Goal: Check status: Check status

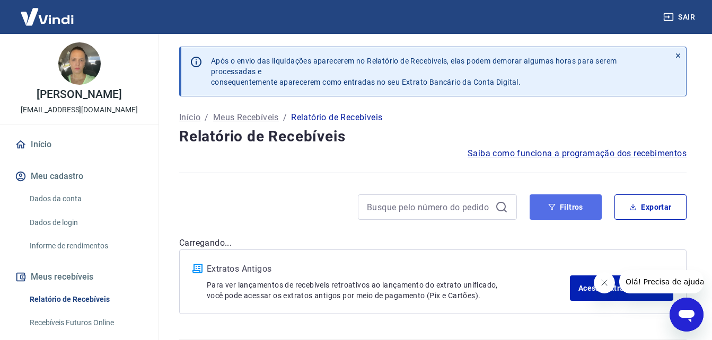
click at [578, 208] on button "Filtros" at bounding box center [566, 207] width 72 height 25
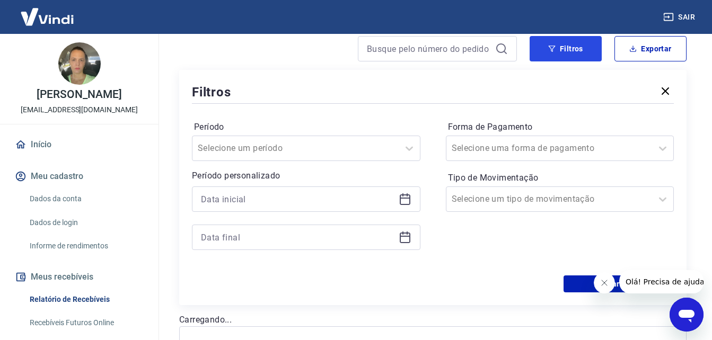
scroll to position [159, 0]
click at [663, 147] on icon at bounding box center [663, 148] width 13 height 13
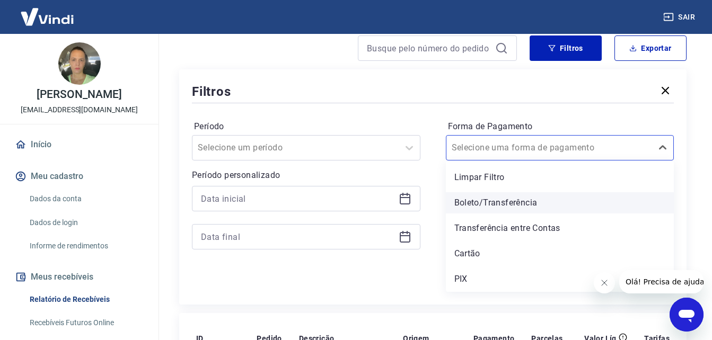
click at [526, 204] on div "Boleto/Transferência" at bounding box center [560, 203] width 229 height 21
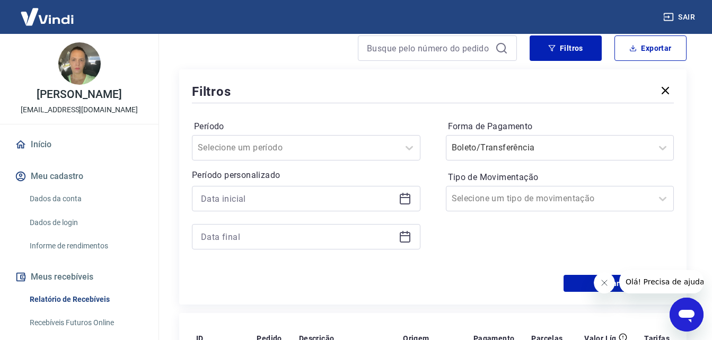
click at [606, 280] on icon "Fechar mensagem da empresa" at bounding box center [604, 283] width 8 height 8
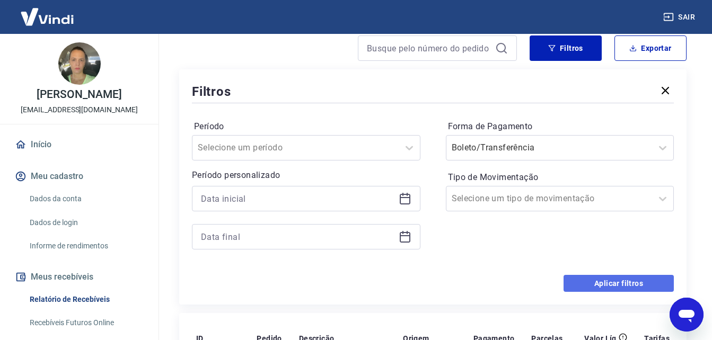
click at [634, 283] on button "Aplicar filtros" at bounding box center [619, 283] width 110 height 17
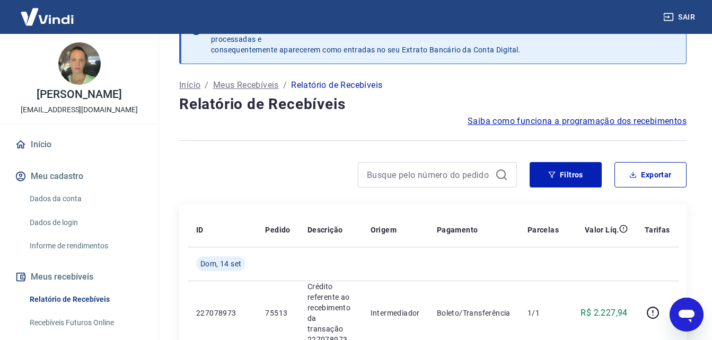
scroll to position [159, 0]
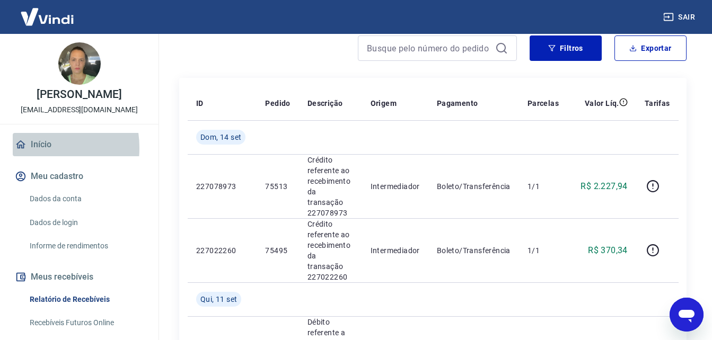
click at [33, 156] on link "Início" at bounding box center [79, 144] width 133 height 23
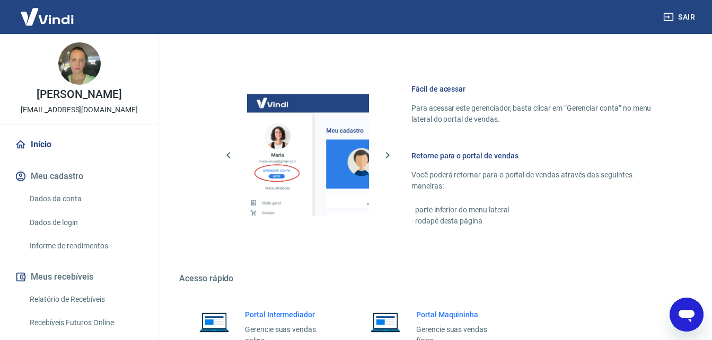
scroll to position [530, 0]
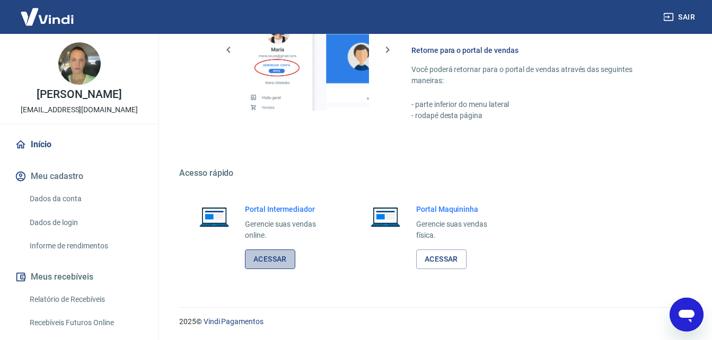
click at [272, 263] on link "Acessar" at bounding box center [270, 260] width 50 height 20
click at [273, 255] on link "Acessar" at bounding box center [270, 260] width 50 height 20
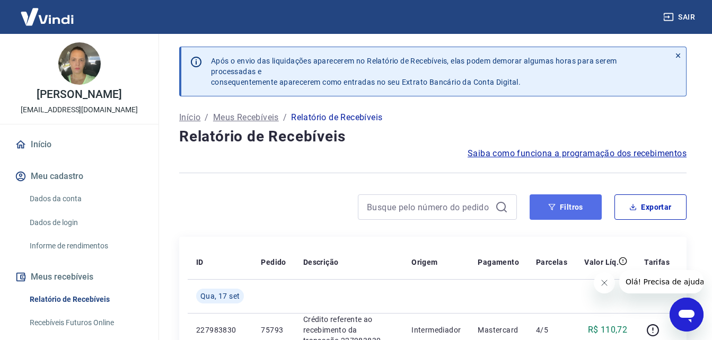
click at [557, 207] on button "Filtros" at bounding box center [566, 207] width 72 height 25
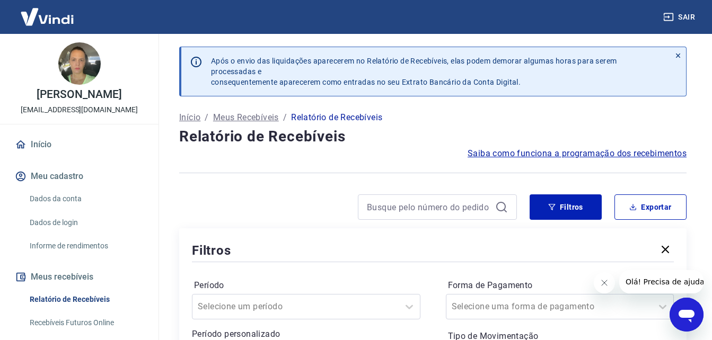
click at [604, 284] on icon "Fechar mensagem da empresa" at bounding box center [604, 283] width 8 height 8
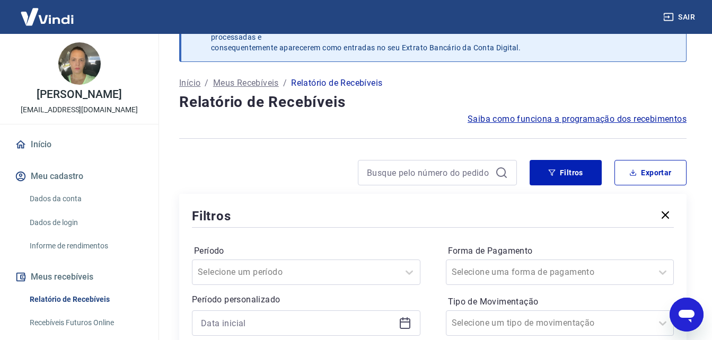
scroll to position [53, 0]
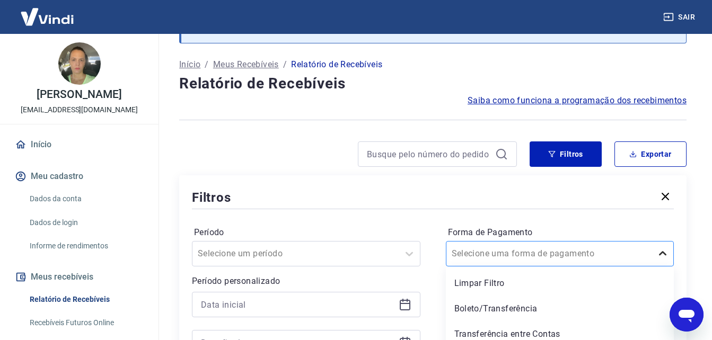
click at [664, 254] on div "option Boleto/Transferência focused, 2 of 5. 5 results available. Use Up and Do…" at bounding box center [560, 253] width 229 height 25
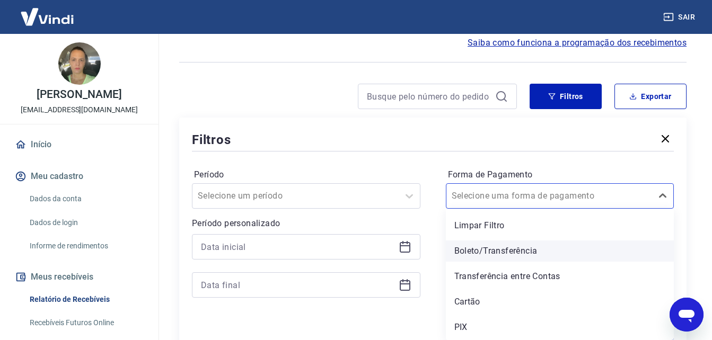
click at [497, 252] on div "Boleto/Transferência" at bounding box center [560, 251] width 229 height 21
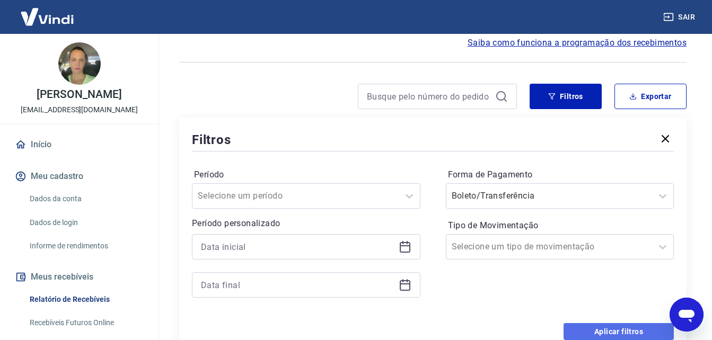
click at [636, 329] on button "Aplicar filtros" at bounding box center [619, 331] width 110 height 17
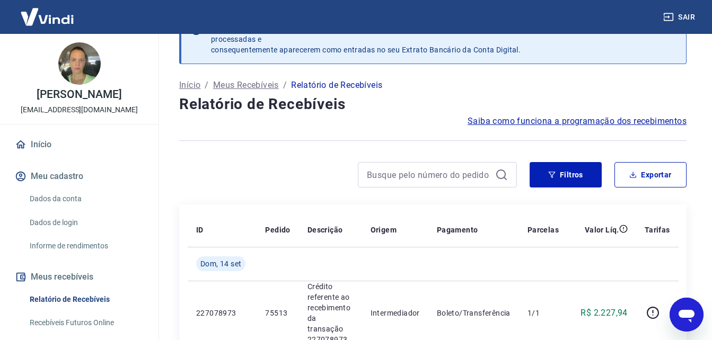
scroll to position [111, 0]
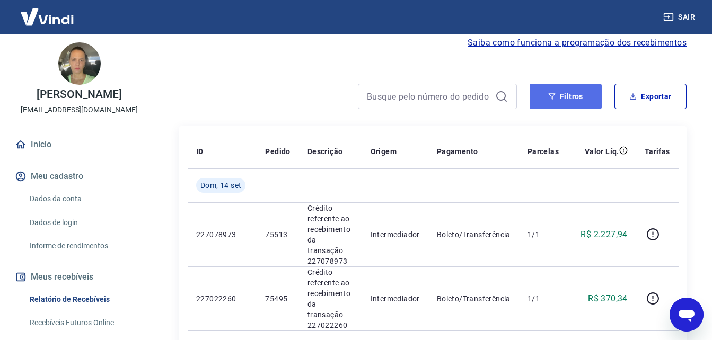
click at [561, 97] on button "Filtros" at bounding box center [566, 96] width 72 height 25
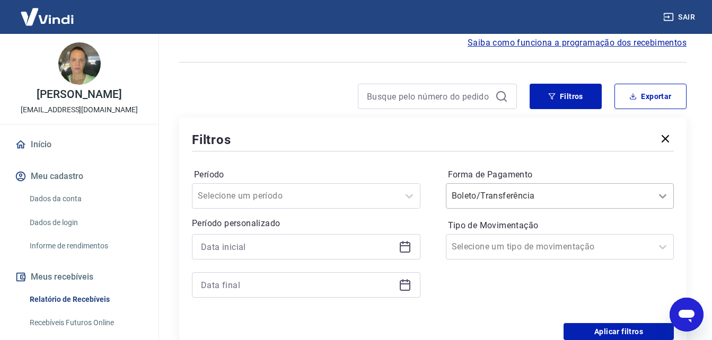
click at [663, 196] on icon at bounding box center [663, 196] width 13 height 13
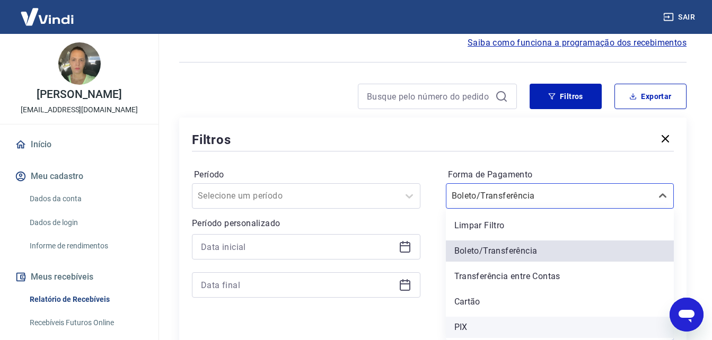
click at [463, 323] on div "PIX" at bounding box center [560, 327] width 229 height 21
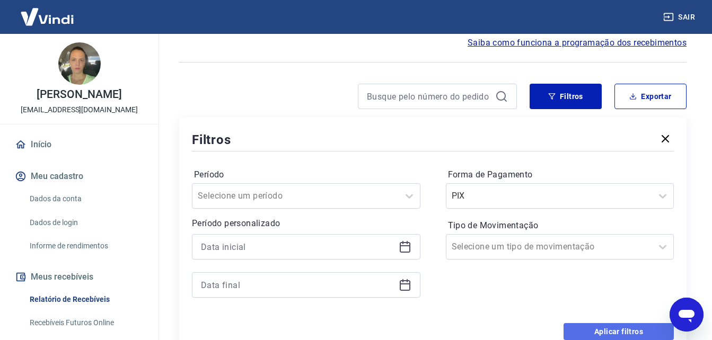
click at [640, 331] on button "Aplicar filtros" at bounding box center [619, 331] width 110 height 17
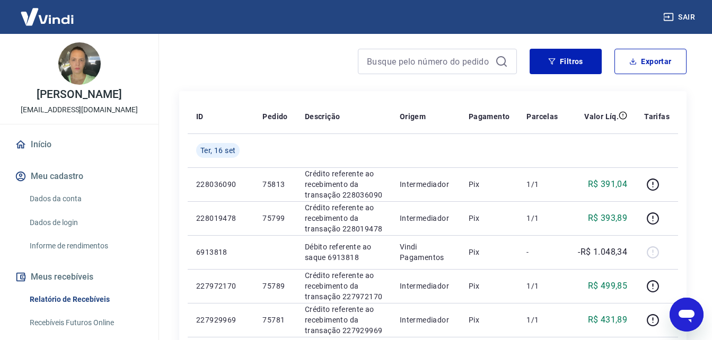
scroll to position [164, 0]
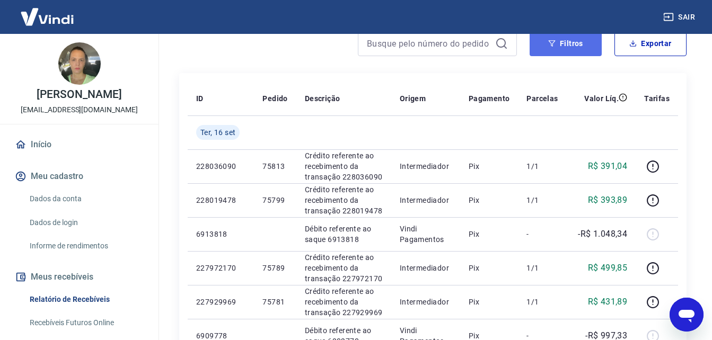
click at [579, 43] on button "Filtros" at bounding box center [566, 43] width 72 height 25
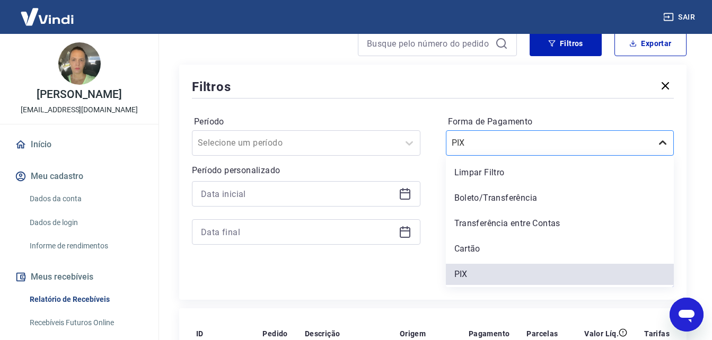
click at [658, 142] on icon at bounding box center [663, 143] width 13 height 13
click at [485, 197] on div "Boleto/Transferência" at bounding box center [560, 198] width 229 height 21
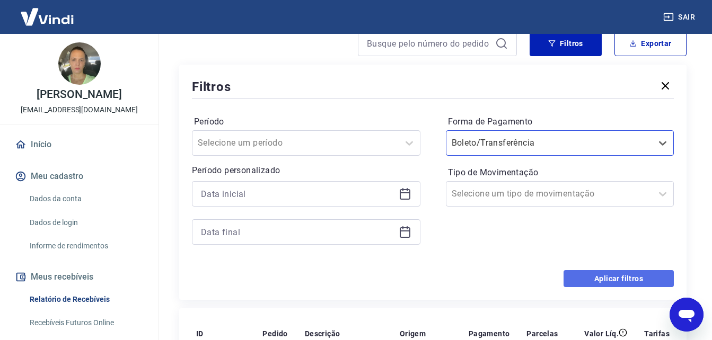
click at [602, 279] on button "Aplicar filtros" at bounding box center [619, 278] width 110 height 17
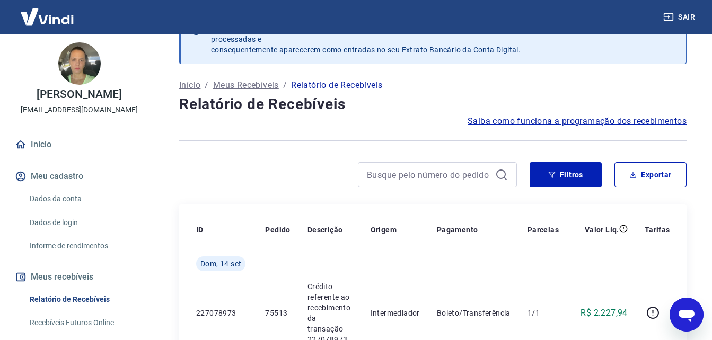
scroll to position [164, 0]
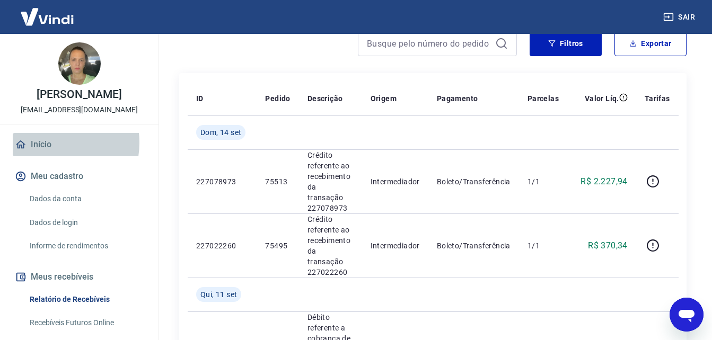
click at [46, 154] on link "Início" at bounding box center [79, 144] width 133 height 23
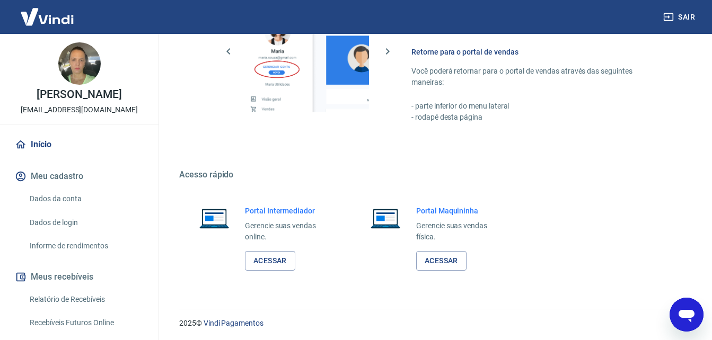
scroll to position [530, 0]
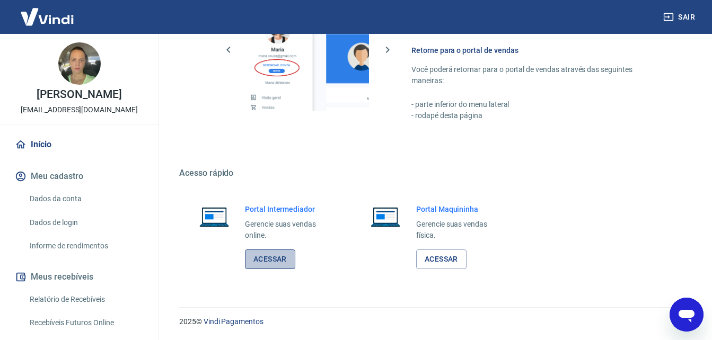
click at [267, 257] on link "Acessar" at bounding box center [270, 260] width 50 height 20
